Goal: Task Accomplishment & Management: Manage account settings

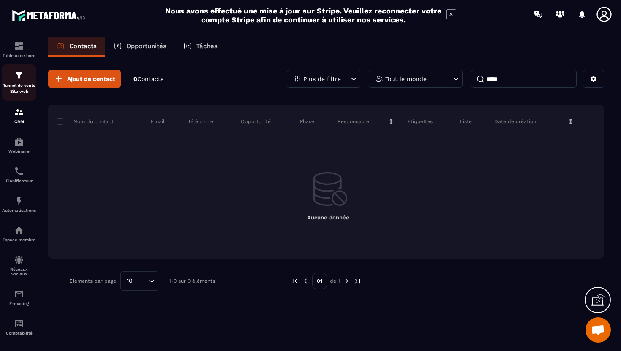
click at [29, 83] on p "Tunnel de vente Site web" at bounding box center [19, 89] width 34 height 12
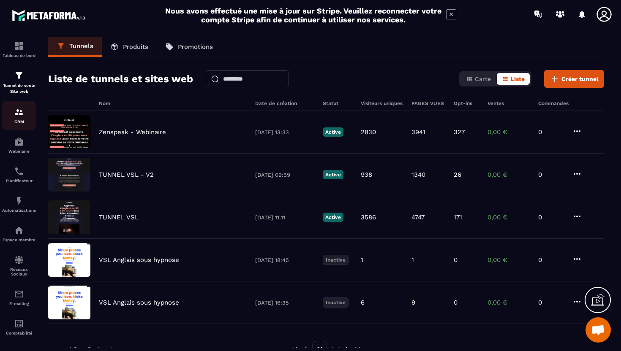
click at [19, 109] on img at bounding box center [19, 112] width 10 height 10
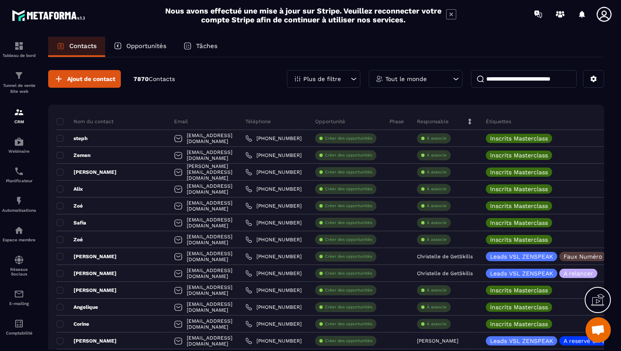
click at [497, 84] on input at bounding box center [524, 79] width 106 height 18
type input "*"
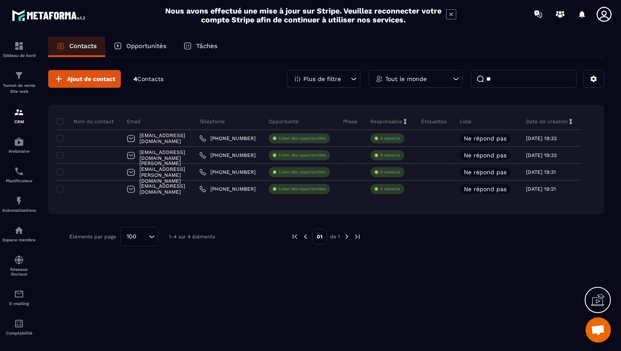
type input "*"
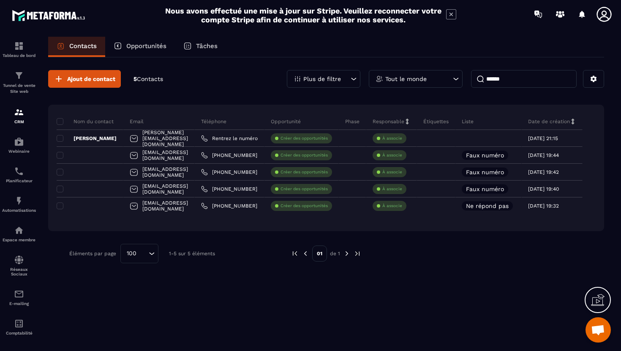
click at [488, 84] on input "******" at bounding box center [524, 79] width 106 height 18
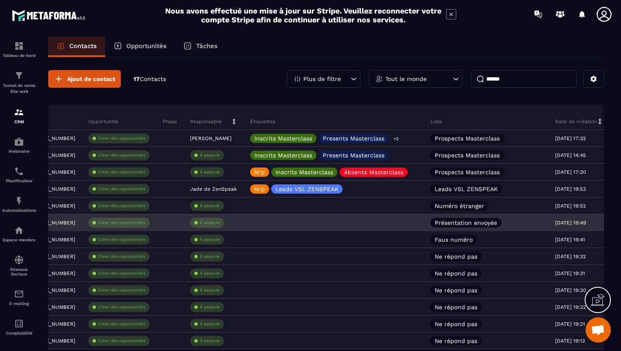
scroll to position [0, 256]
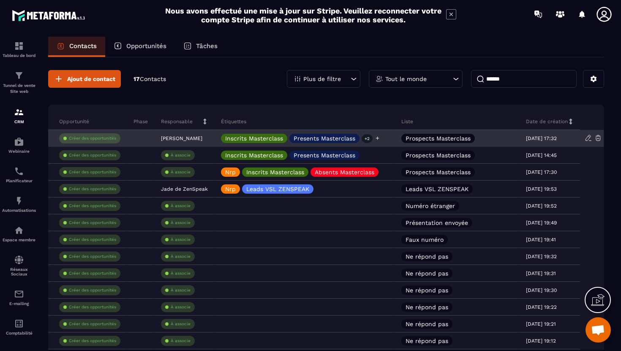
type input "******"
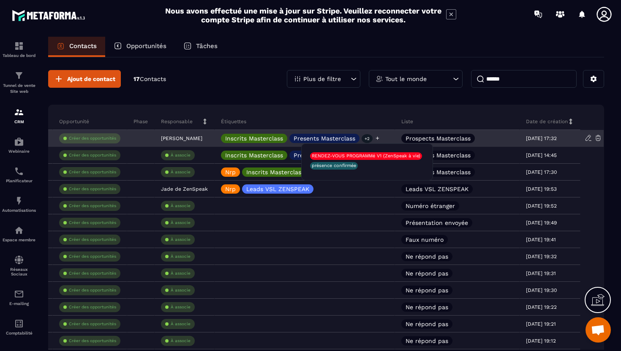
click at [370, 142] on p "+2" at bounding box center [367, 138] width 11 height 9
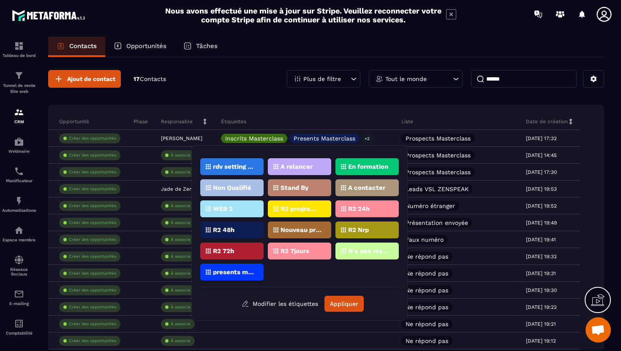
scroll to position [0, 0]
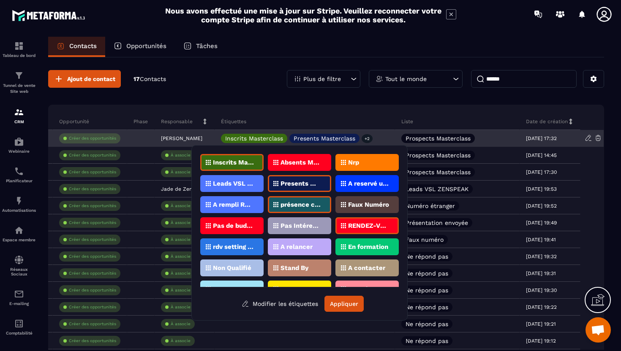
click at [114, 138] on p "Créer des opportunités" at bounding box center [92, 139] width 47 height 6
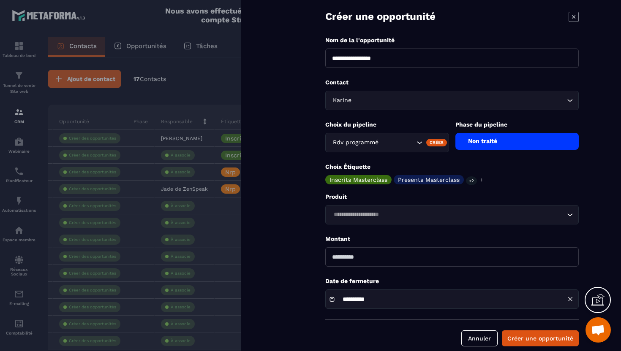
scroll to position [32, 0]
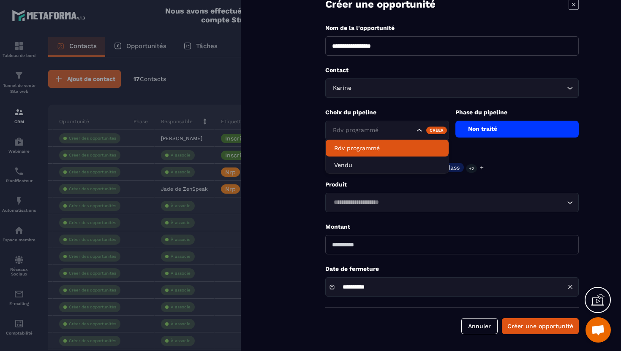
click at [388, 136] on div "Rdv programmé" at bounding box center [387, 130] width 124 height 19
click at [388, 146] on p "Rdv programmé" at bounding box center [387, 148] width 106 height 8
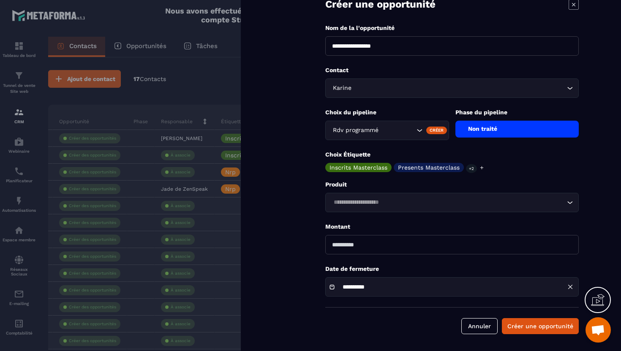
click at [470, 130] on div "Non traité" at bounding box center [517, 129] width 124 height 17
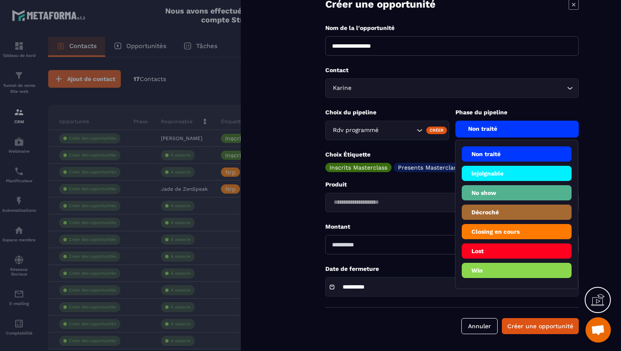
click at [475, 270] on li "Win" at bounding box center [517, 270] width 110 height 15
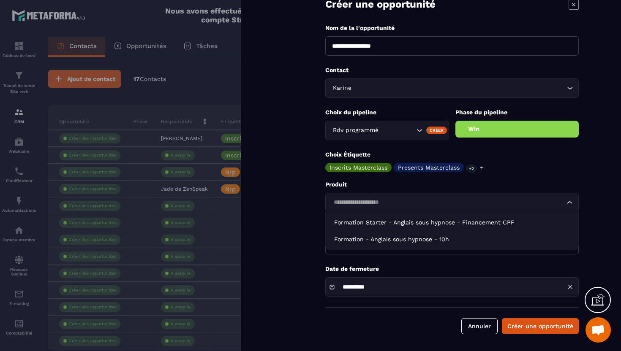
click at [437, 204] on input "Search for option" at bounding box center [448, 202] width 234 height 9
click at [452, 190] on div "Produit Loading..." at bounding box center [451, 197] width 253 height 32
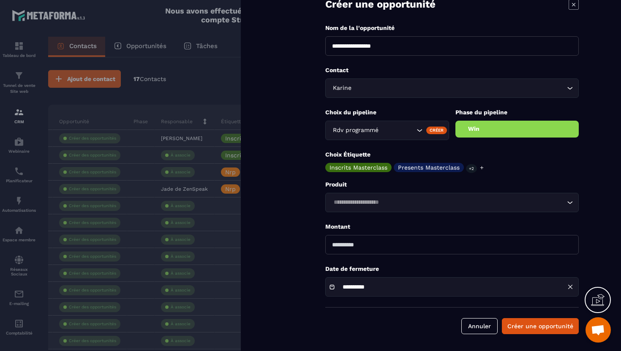
click at [401, 248] on input "number" at bounding box center [451, 244] width 253 height 19
type input "****"
click at [515, 328] on button "Créer une opportunité" at bounding box center [540, 327] width 77 height 16
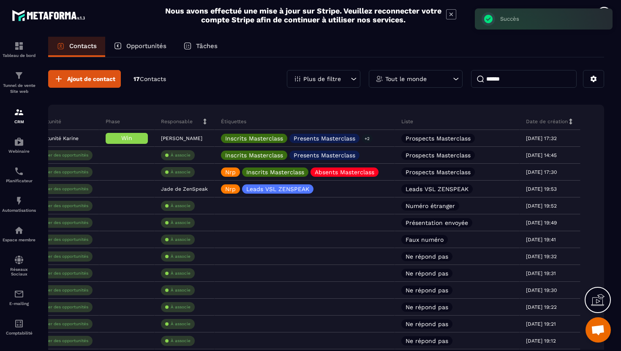
click at [504, 79] on input "******" at bounding box center [524, 79] width 106 height 18
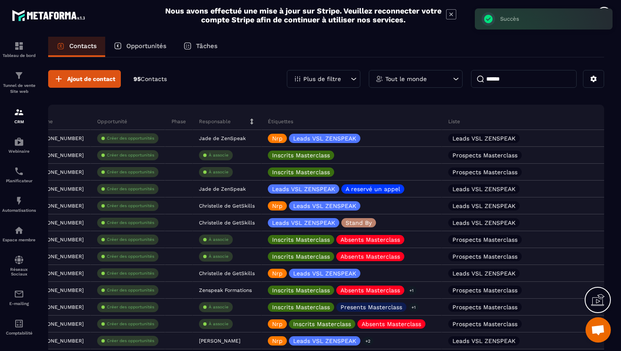
scroll to position [0, 73]
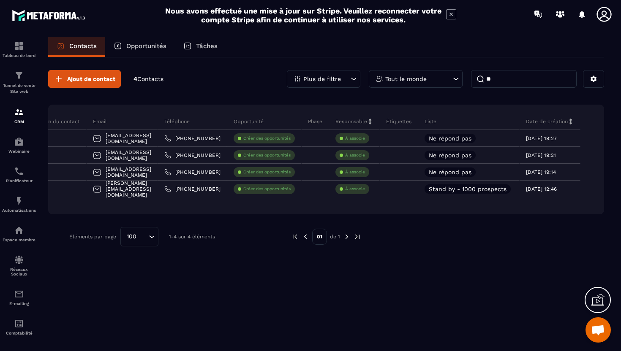
type input "*"
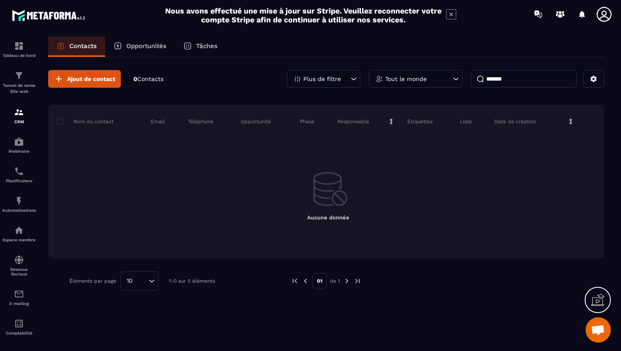
scroll to position [0, 0]
type input "*"
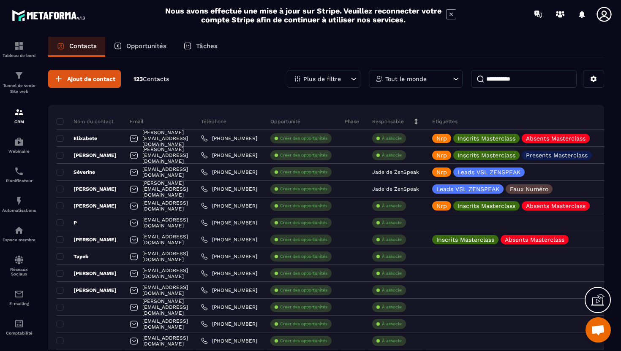
type input "**********"
click at [302, 78] on div "Plus de filtre" at bounding box center [324, 79] width 74 height 18
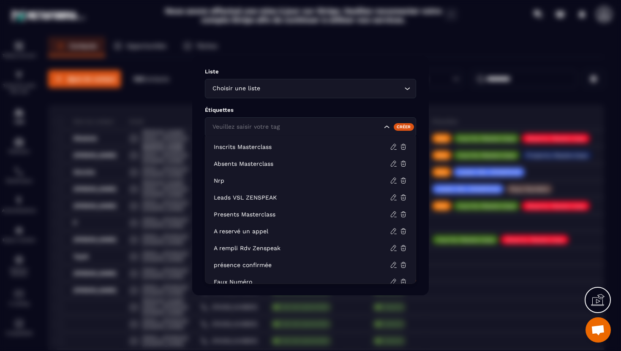
click at [255, 133] on div "Veuillez saisir votre tag" at bounding box center [310, 126] width 211 height 19
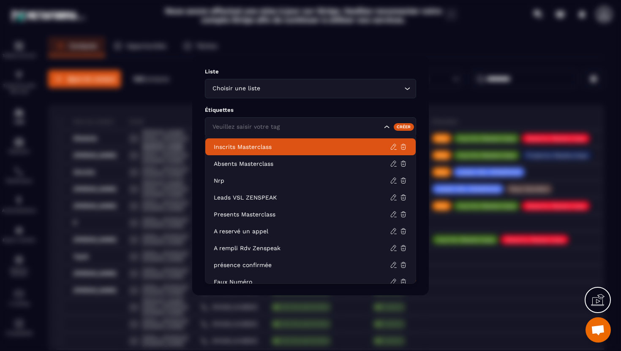
click at [251, 150] on p "Inscrits Masterclass" at bounding box center [302, 147] width 176 height 8
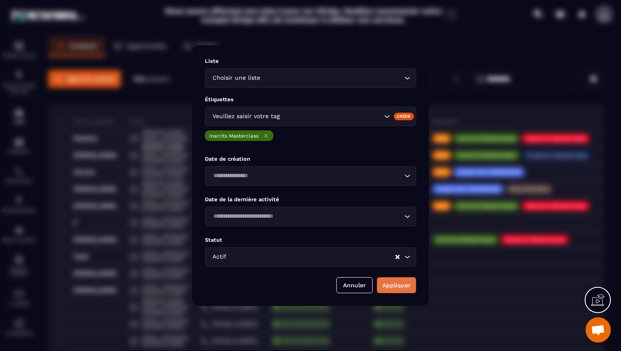
click at [401, 281] on button "Appliquer" at bounding box center [396, 286] width 39 height 16
